Goal: Communication & Community: Answer question/provide support

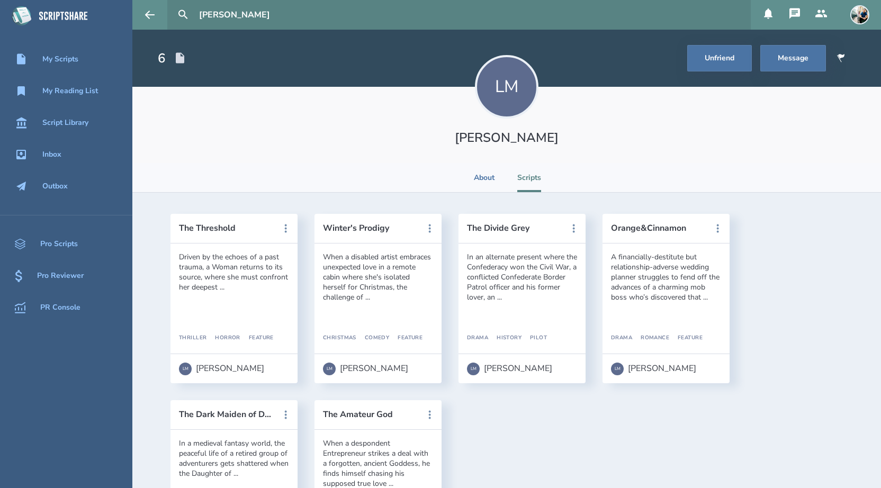
scroll to position [103, 0]
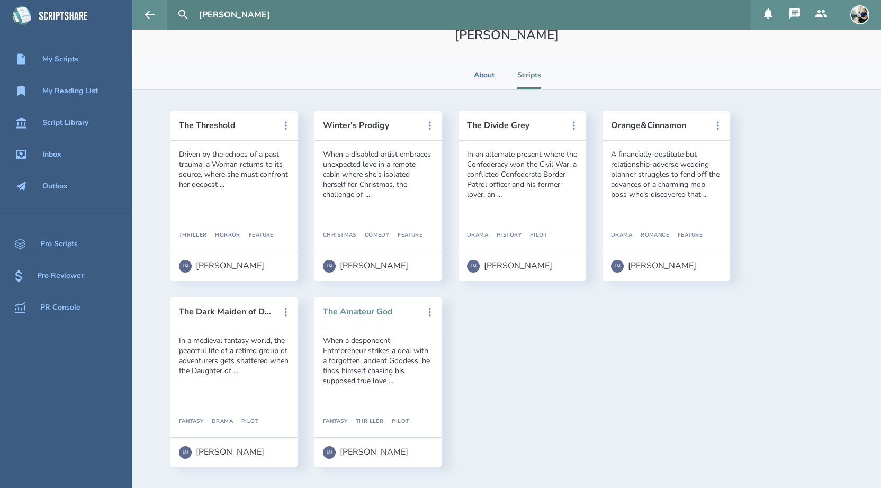
click at [381, 310] on button "The Amateur God" at bounding box center [370, 312] width 95 height 10
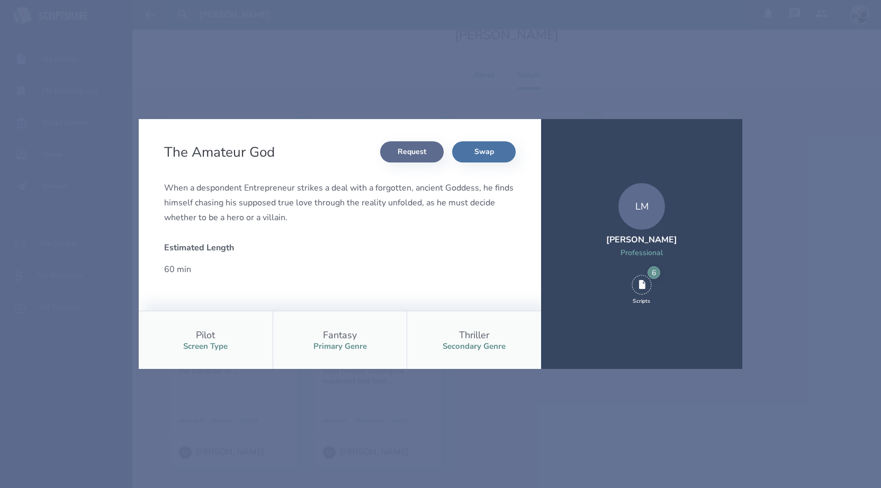
click at [394, 148] on button "Request" at bounding box center [412, 151] width 64 height 21
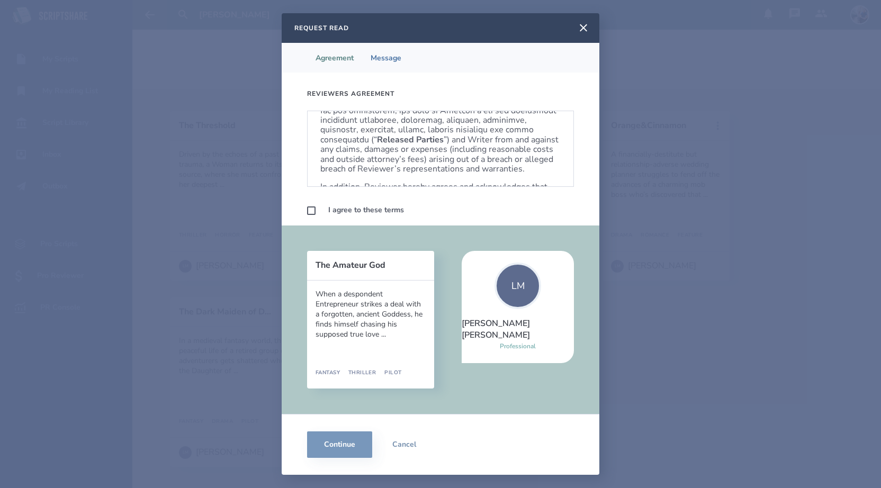
scroll to position [641, 0]
click at [309, 212] on label at bounding box center [311, 210] width 8 height 8
checkbox input "true"
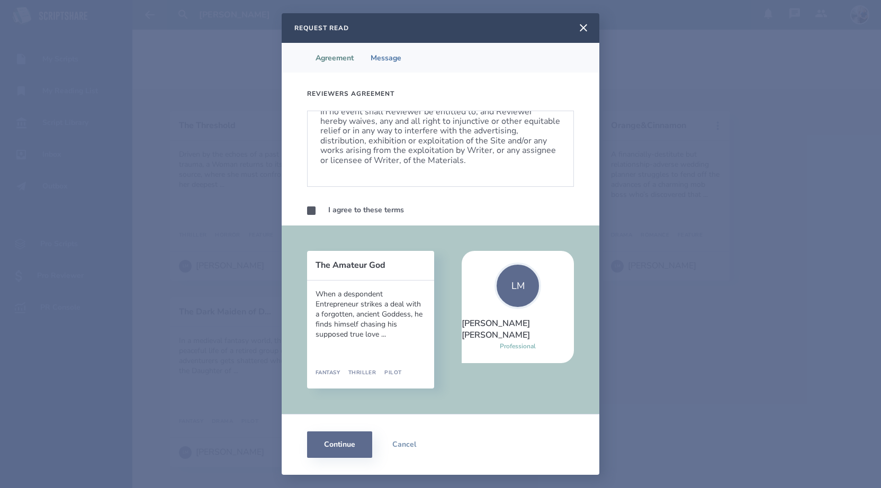
click at [341, 443] on button "Continue" at bounding box center [339, 444] width 65 height 26
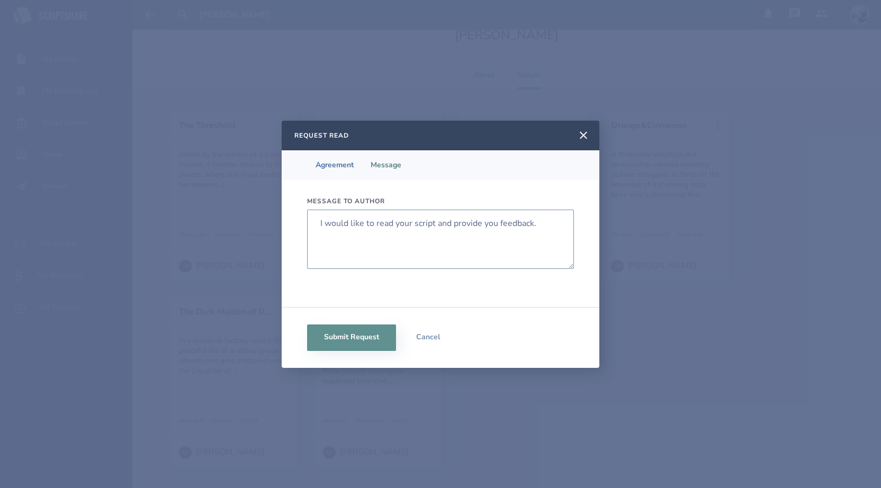
drag, startPoint x: 539, startPoint y: 227, endPoint x: 316, endPoint y: 225, distance: 222.3
click at [316, 225] on textarea "I would like to read your script and provide you feedback." at bounding box center [440, 239] width 267 height 59
type textarea "Excited to read this!"
click at [331, 333] on button "Submit Request" at bounding box center [351, 337] width 89 height 26
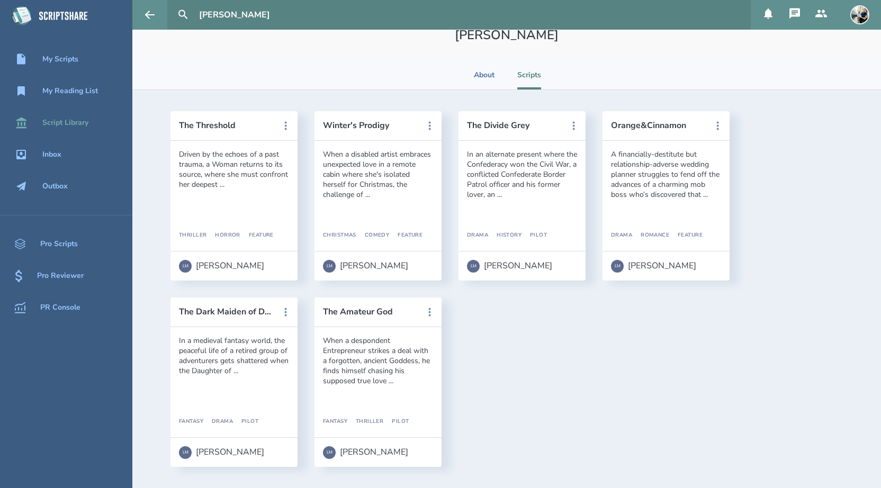
click at [78, 121] on div "Script Library" at bounding box center [65, 123] width 46 height 8
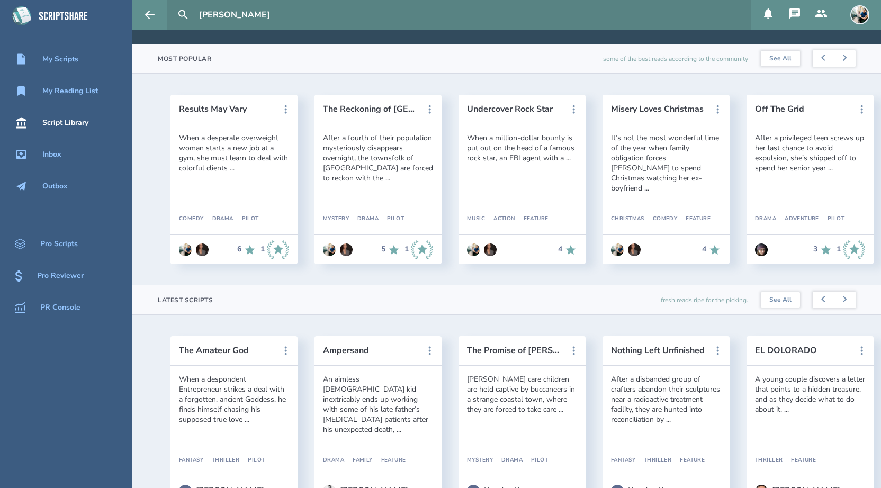
scroll to position [156, 0]
